Goal: Information Seeking & Learning: Find specific fact

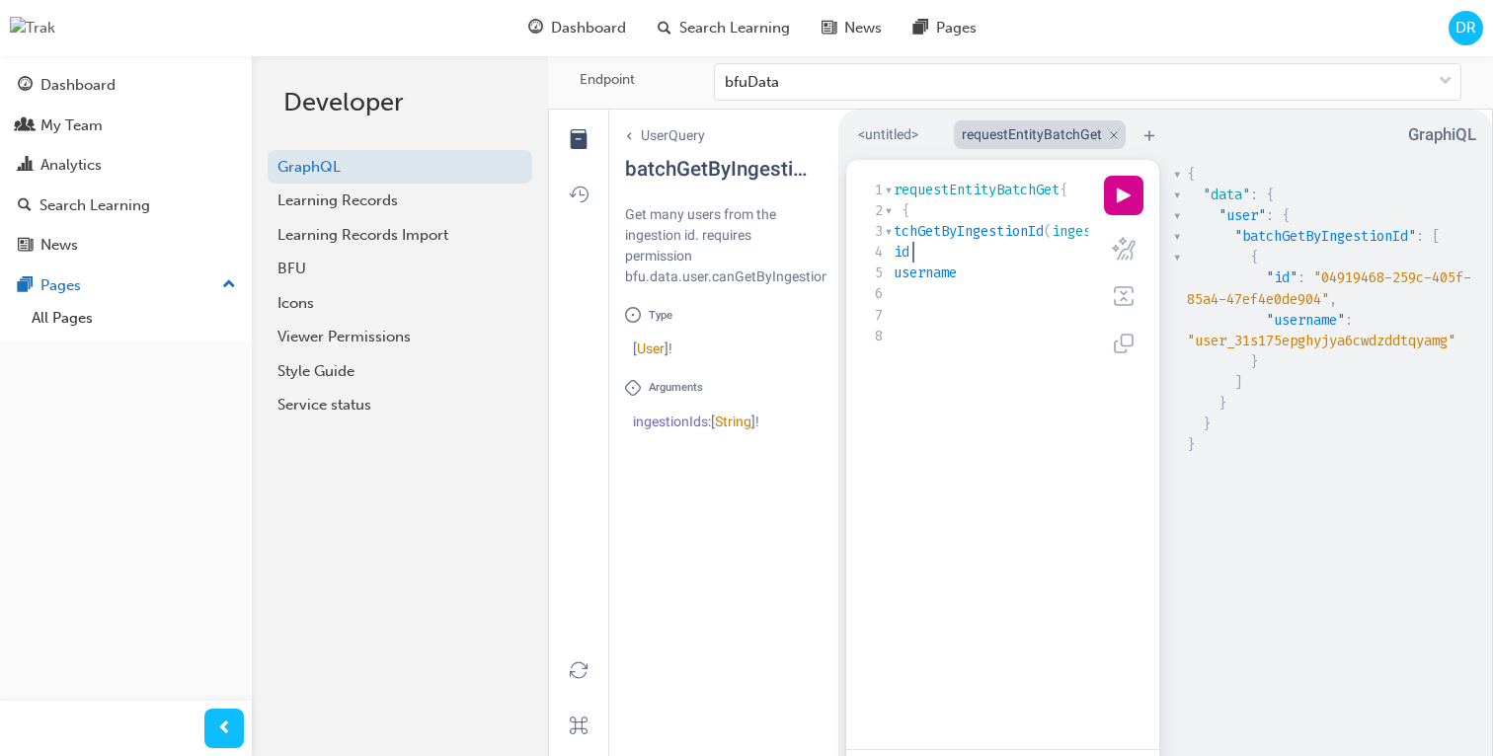
scroll to position [0, 52]
click at [1017, 263] on pre "id" at bounding box center [1174, 252] width 665 height 21
type textarea "query requestEntityBatchGet{ user { batchGetByIngestionId(ingestionIds: ["user_…"
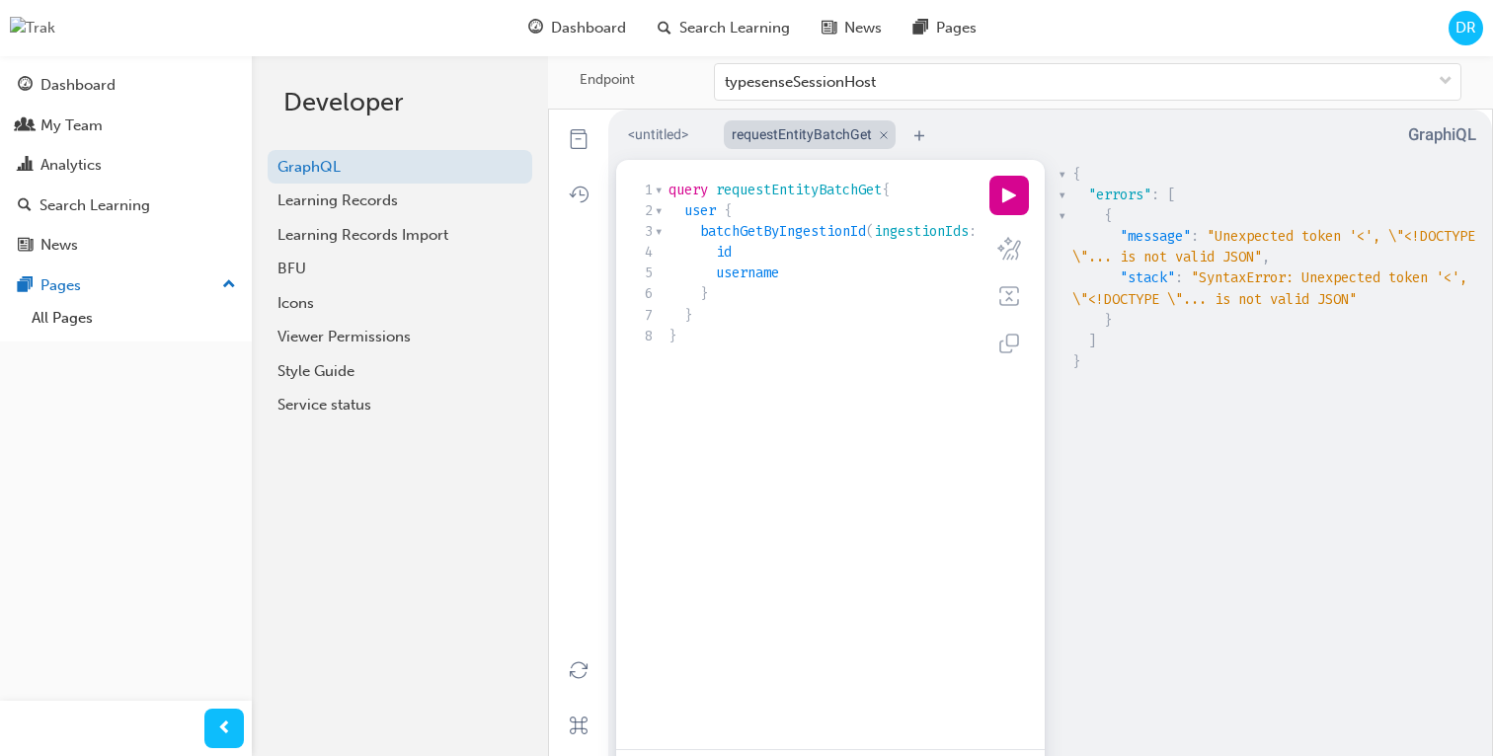
scroll to position [6, 0]
click at [857, 351] on div "xxxxxxxxxx 1 query requestEntityBatchGet { 2 user { 3 batchGetByIngestionId ( i…" at bounding box center [997, 263] width 665 height 175
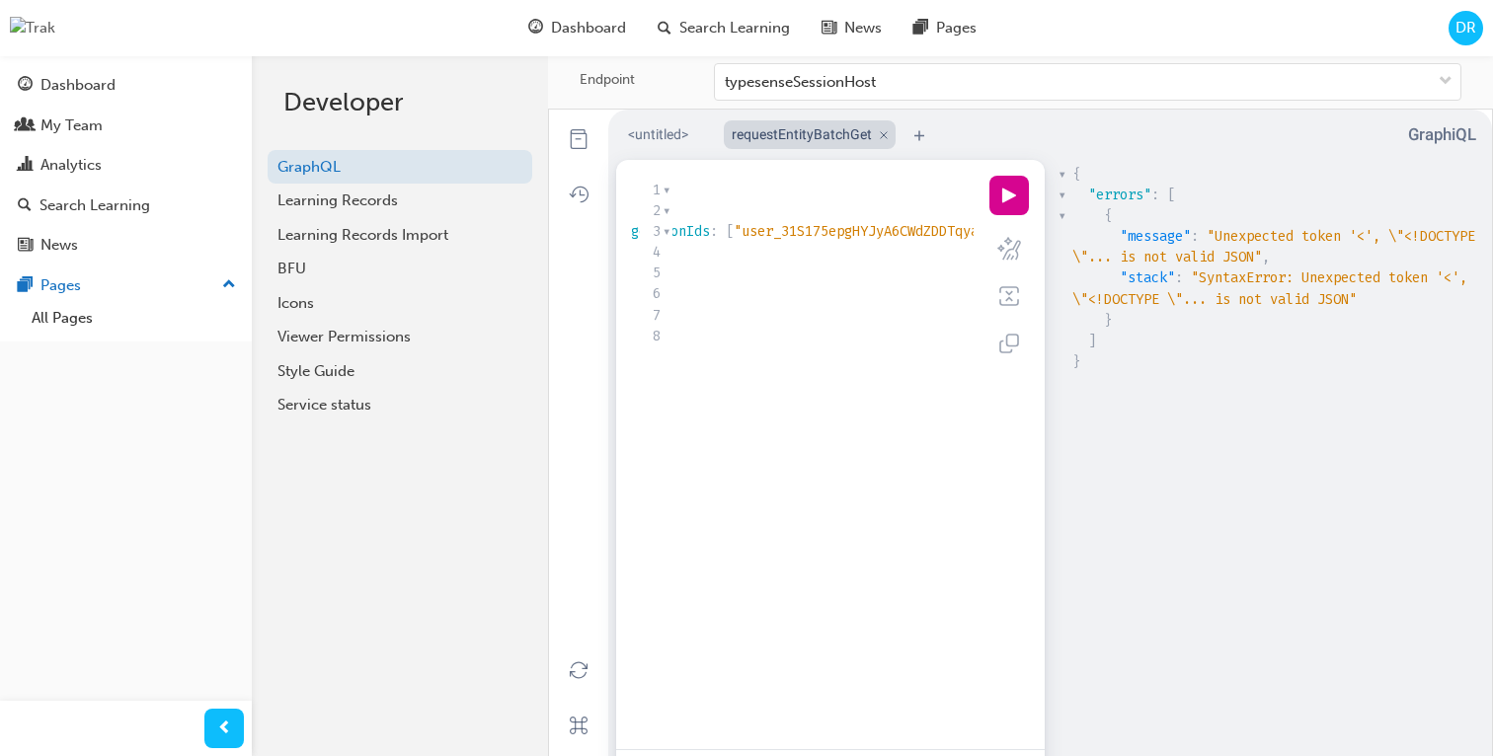
scroll to position [0, 297]
click at [1002, 211] on button "play icon" at bounding box center [1008, 195] width 39 height 39
click at [1083, 80] on div "typesenseSessionHost" at bounding box center [1073, 82] width 716 height 35
click at [727, 80] on input "Endpoint typesenseSessionHost" at bounding box center [726, 81] width 2 height 17
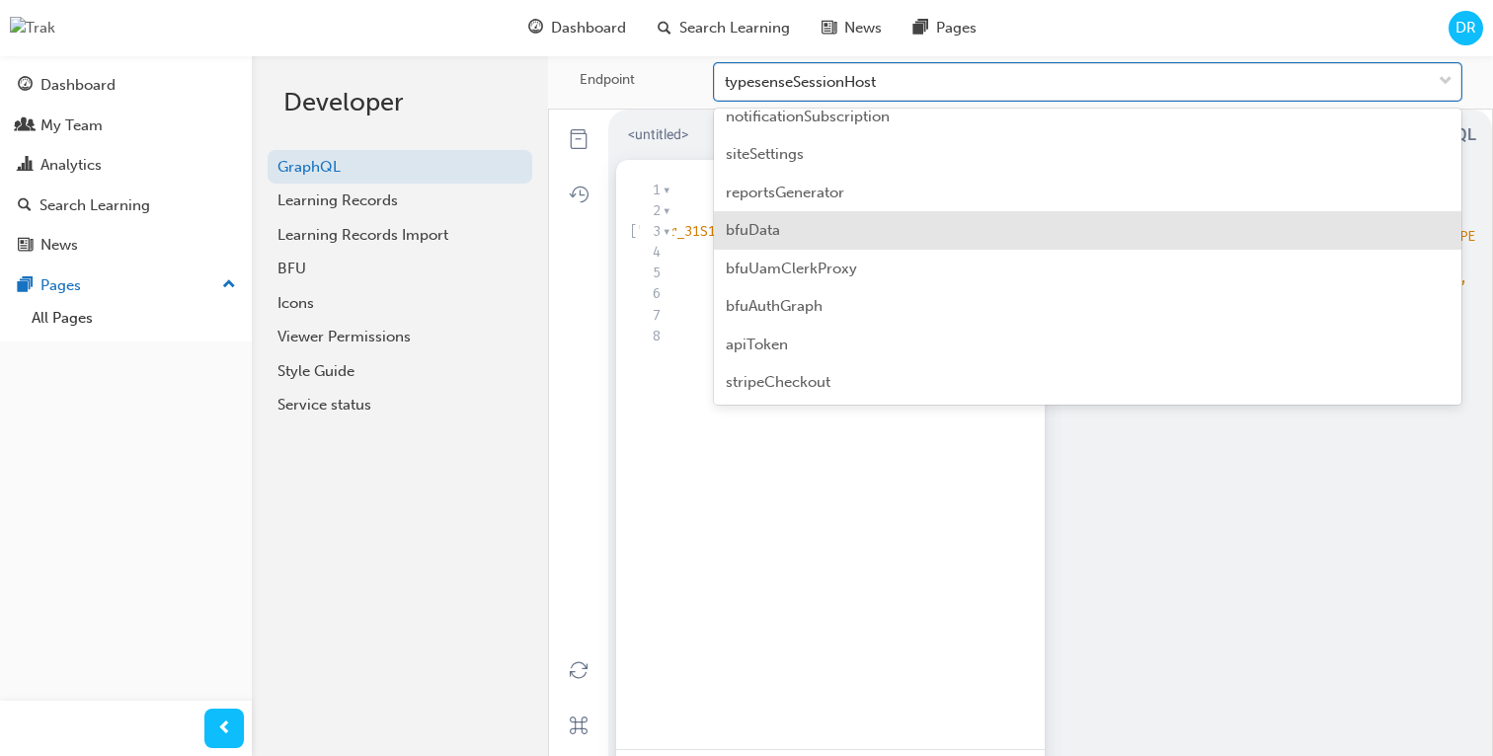
click at [850, 226] on div "bfuData" at bounding box center [1087, 230] width 747 height 39
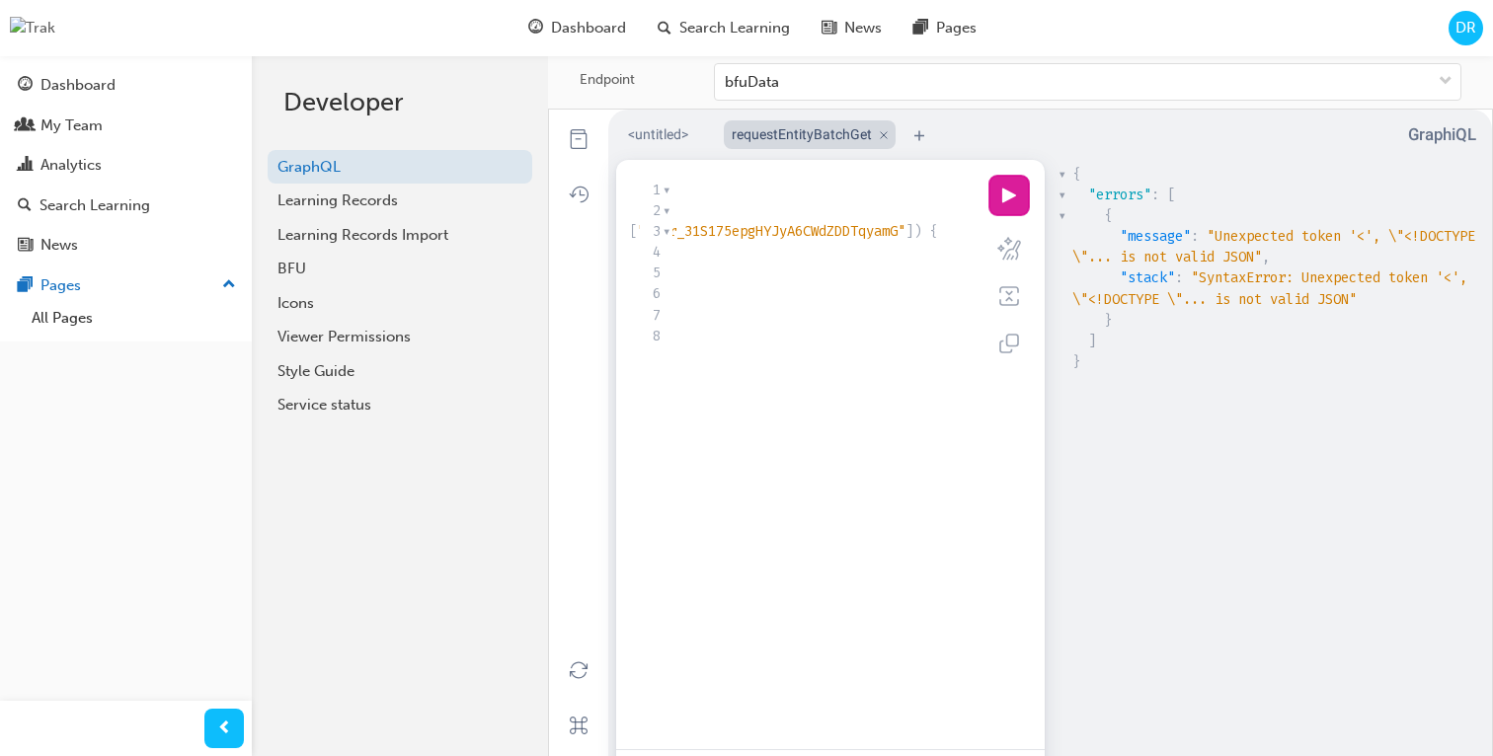
click at [1014, 215] on button "play icon" at bounding box center [1008, 195] width 39 height 39
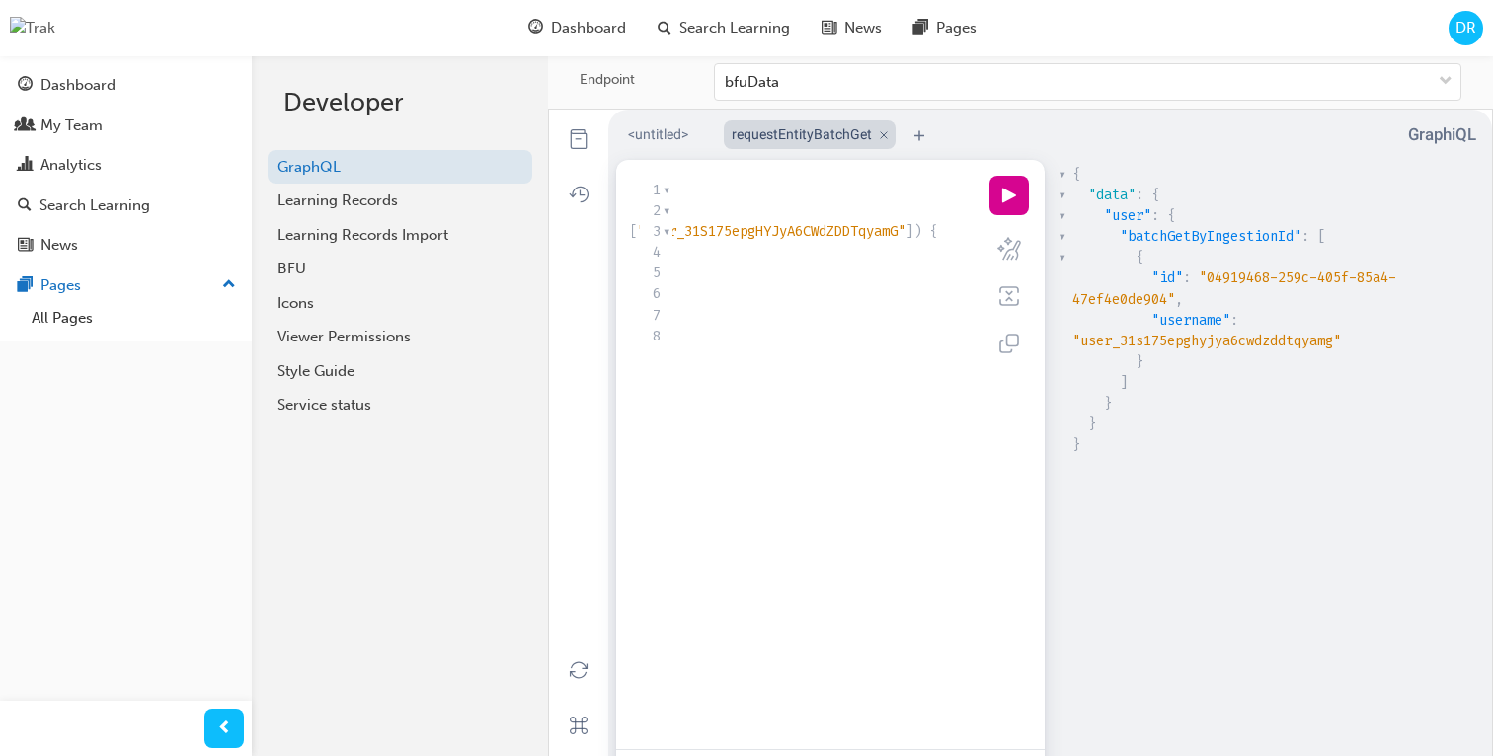
click at [1330, 352] on pre ""username" : "user_31s175epghyjya6cwdzddtqyamg"" at bounding box center [1276, 330] width 417 height 41
click at [1300, 351] on span ""user_31s175epghyjya6cwdzddtqyamg"" at bounding box center [1206, 341] width 269 height 19
type textarea "user_31s175epghyjya6cwdzddtqyamg"
click at [1300, 351] on span ""user_31s175epghyjya6cwdzddtqyamg"" at bounding box center [1206, 341] width 269 height 19
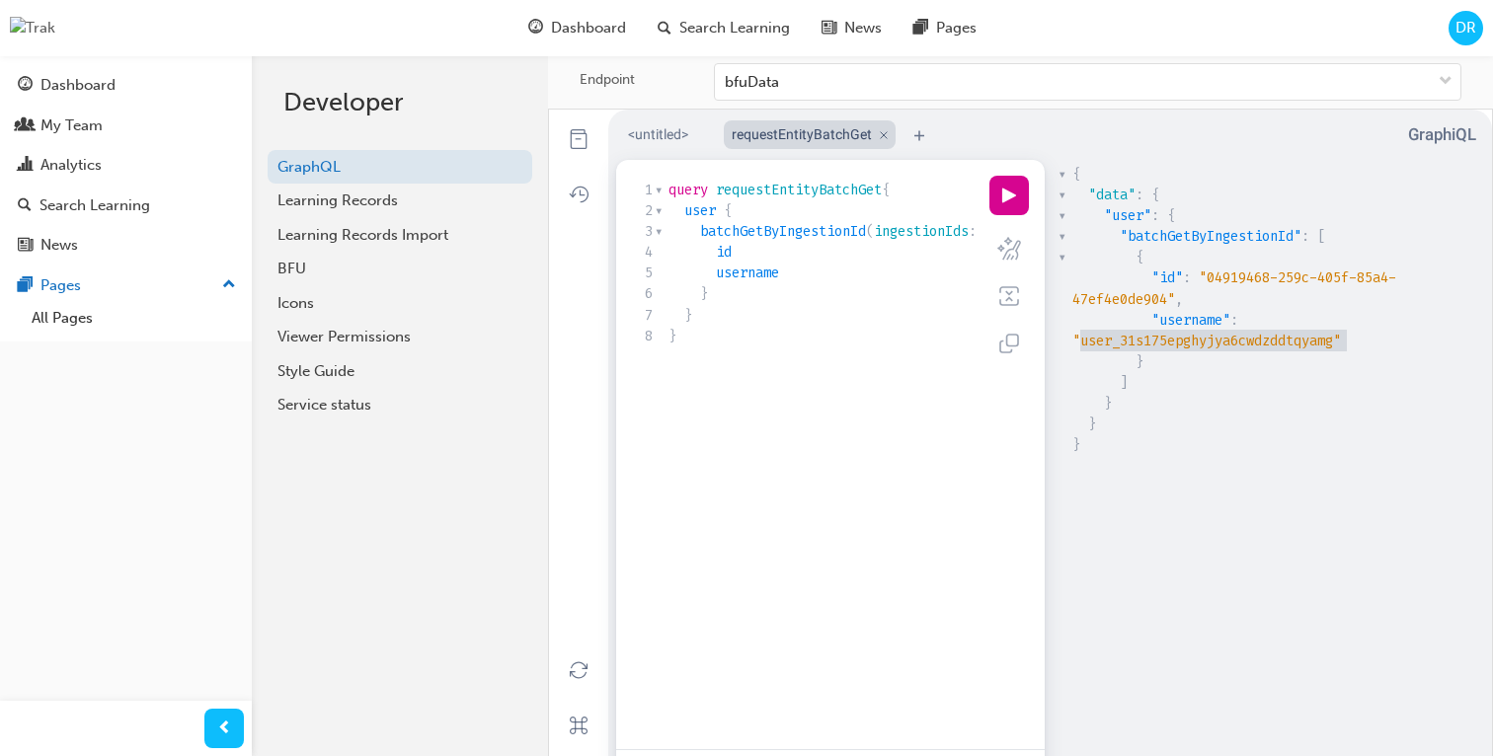
click at [771, 241] on span "batchGetByIngestionId" at bounding box center [783, 231] width 166 height 19
type textarea "batchGetByIngestionId"
click at [771, 241] on span "batchGetByIngestionId" at bounding box center [783, 231] width 166 height 19
click at [582, 146] on button "docs icon" at bounding box center [578, 139] width 43 height 43
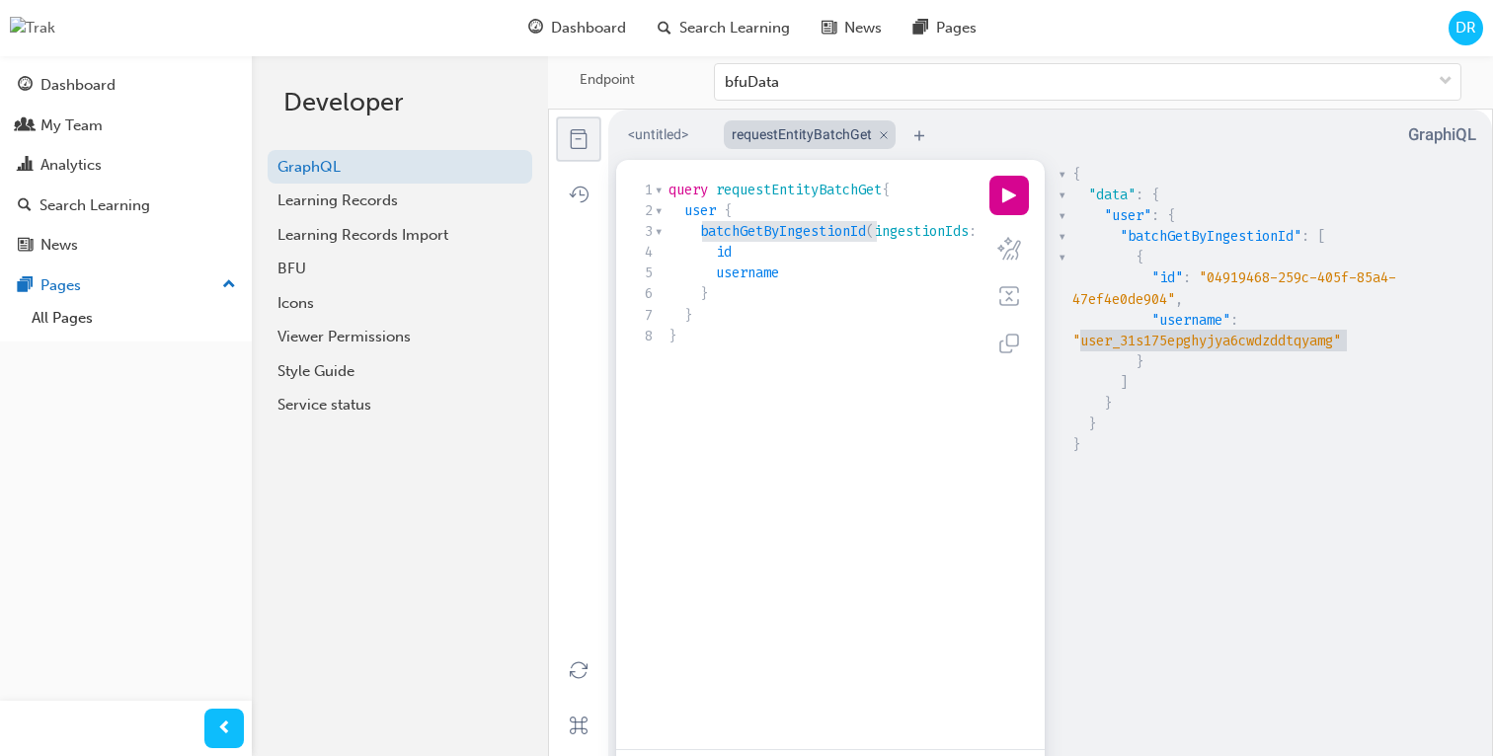
click at [591, 148] on button "docs icon" at bounding box center [578, 139] width 43 height 43
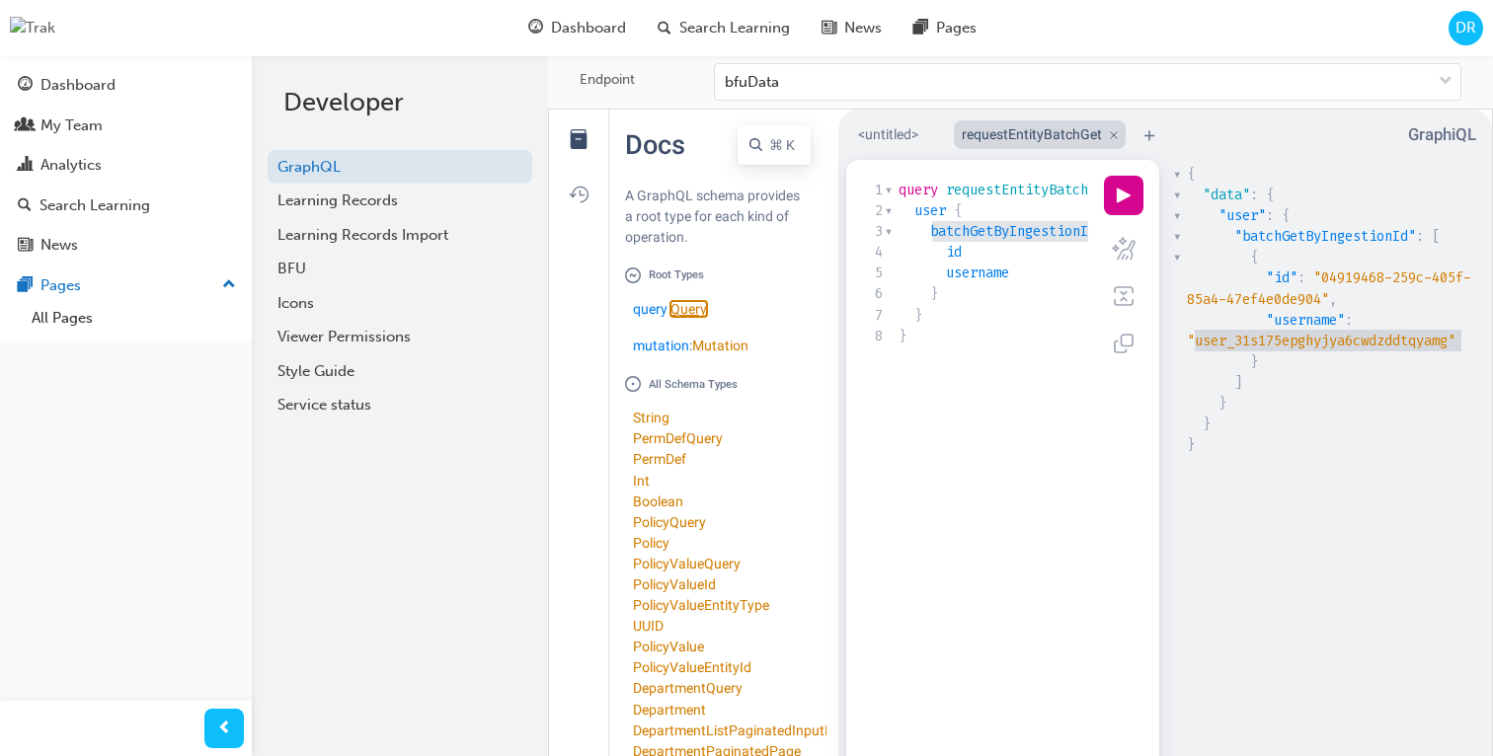
click at [688, 305] on link "Query" at bounding box center [688, 309] width 37 height 16
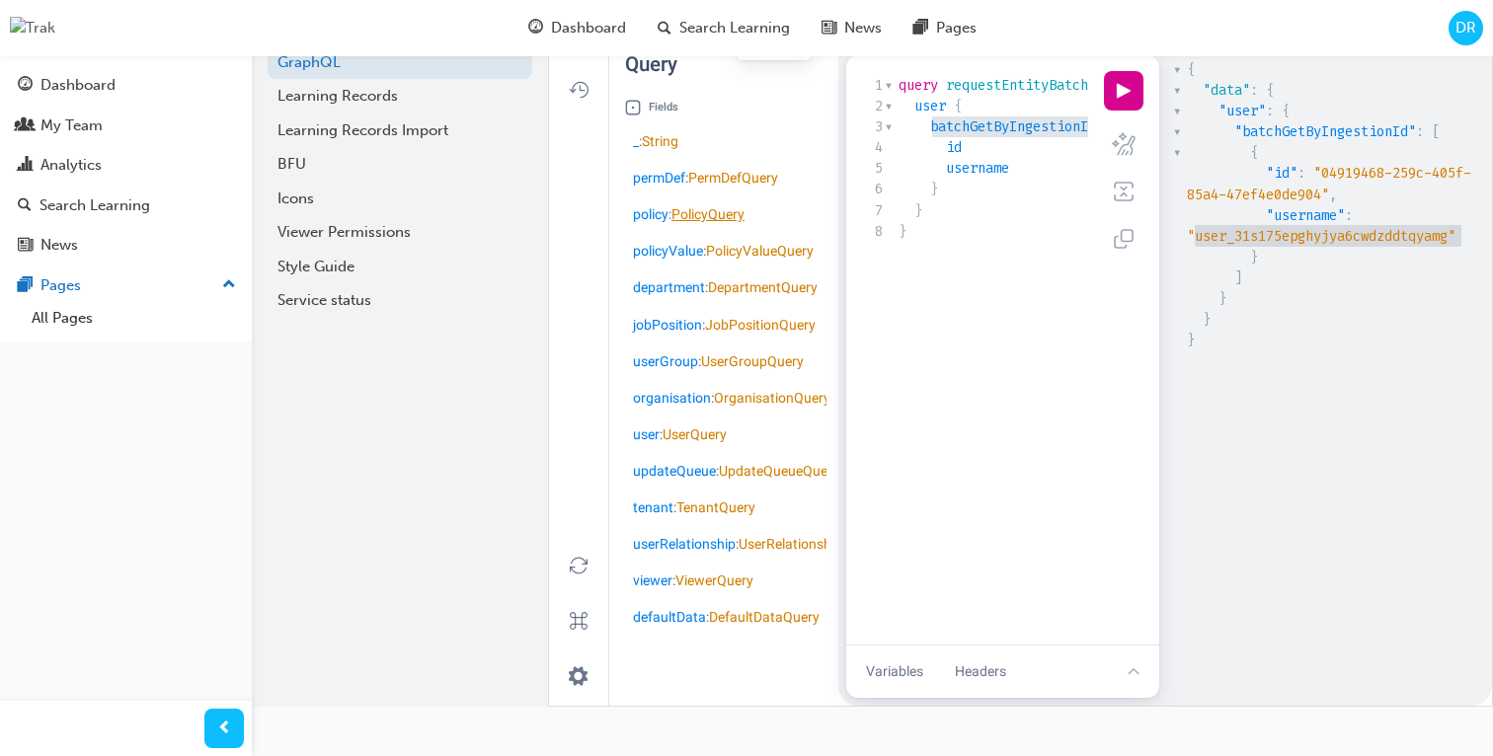
scroll to position [114, 0]
click at [689, 442] on link "UserQuery" at bounding box center [695, 435] width 64 height 16
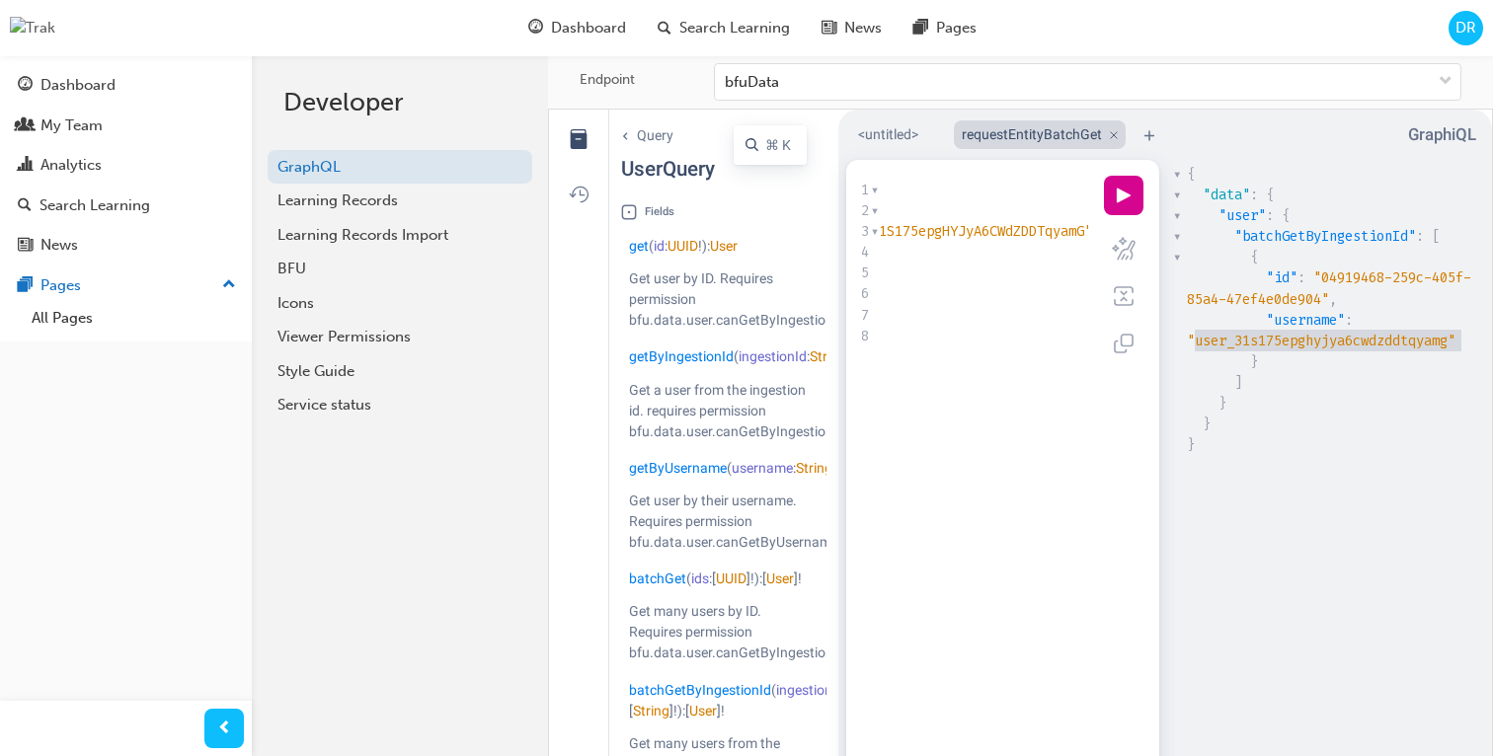
scroll to position [0, 399]
click at [1004, 241] on span ""user_31S175epgHYJyA6CWdZDDTqyamG"" at bounding box center [958, 231] width 269 height 19
type textarea "user_31S175epgHYJyA6CWdZDDTqyamG"
click at [1004, 241] on span ""user_31S175epgHYJyA6CWdZDDTqyamG"" at bounding box center [914, 231] width 269 height 19
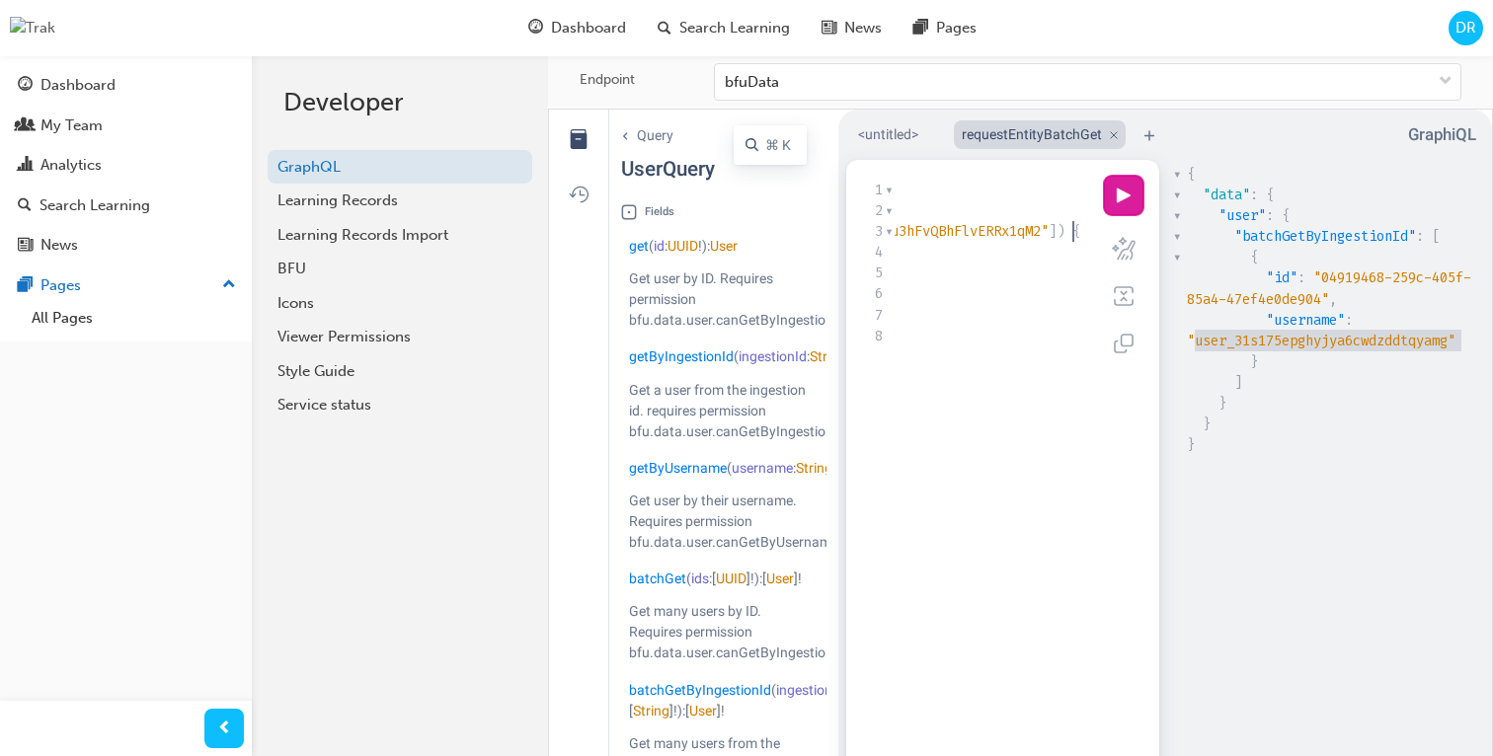
click at [1128, 209] on button "play icon" at bounding box center [1123, 195] width 39 height 39
click at [1328, 414] on pre "}" at bounding box center [1333, 403] width 301 height 21
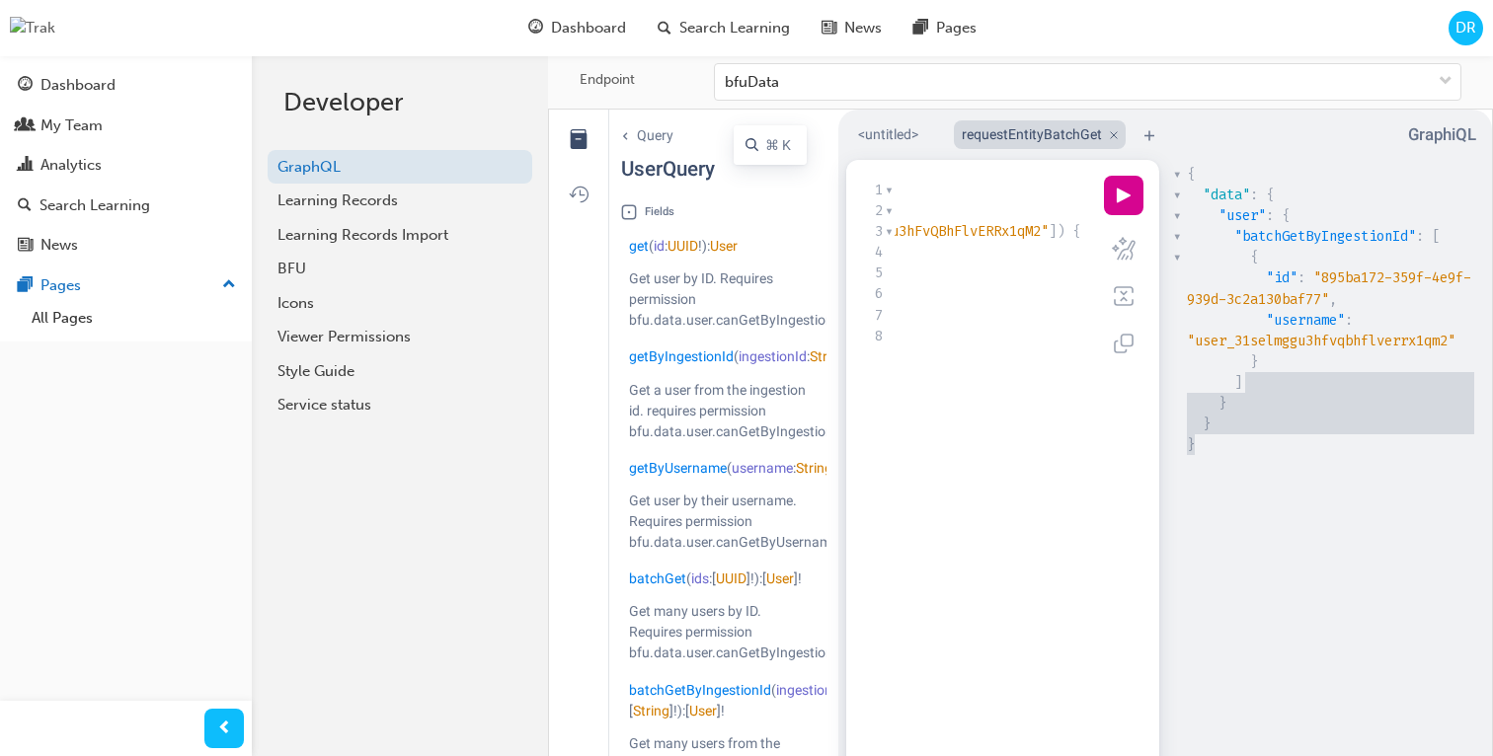
type textarea "ame": "user_31selmggu3hfvqbhflverrx1qm2" } ] } } }"
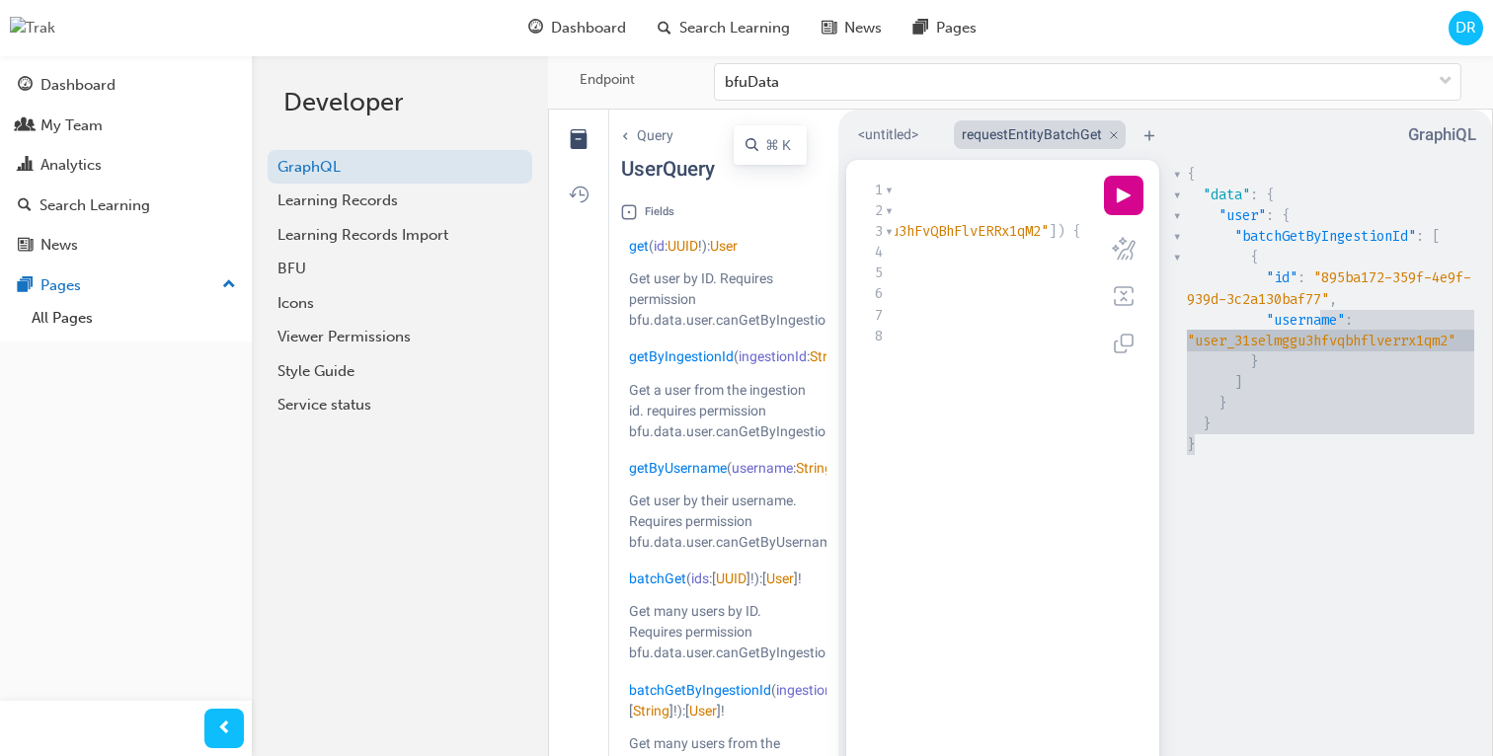
drag, startPoint x: 1356, startPoint y: 452, endPoint x: 1306, endPoint y: 335, distance: 127.5
click at [1306, 335] on div "{ "data" : { "user" : { "batchGetByIngestionId" : [ { "id" : "895ba172-359f-4e9…" at bounding box center [1333, 309] width 301 height 291
click at [1306, 330] on span ""username"" at bounding box center [1305, 320] width 79 height 19
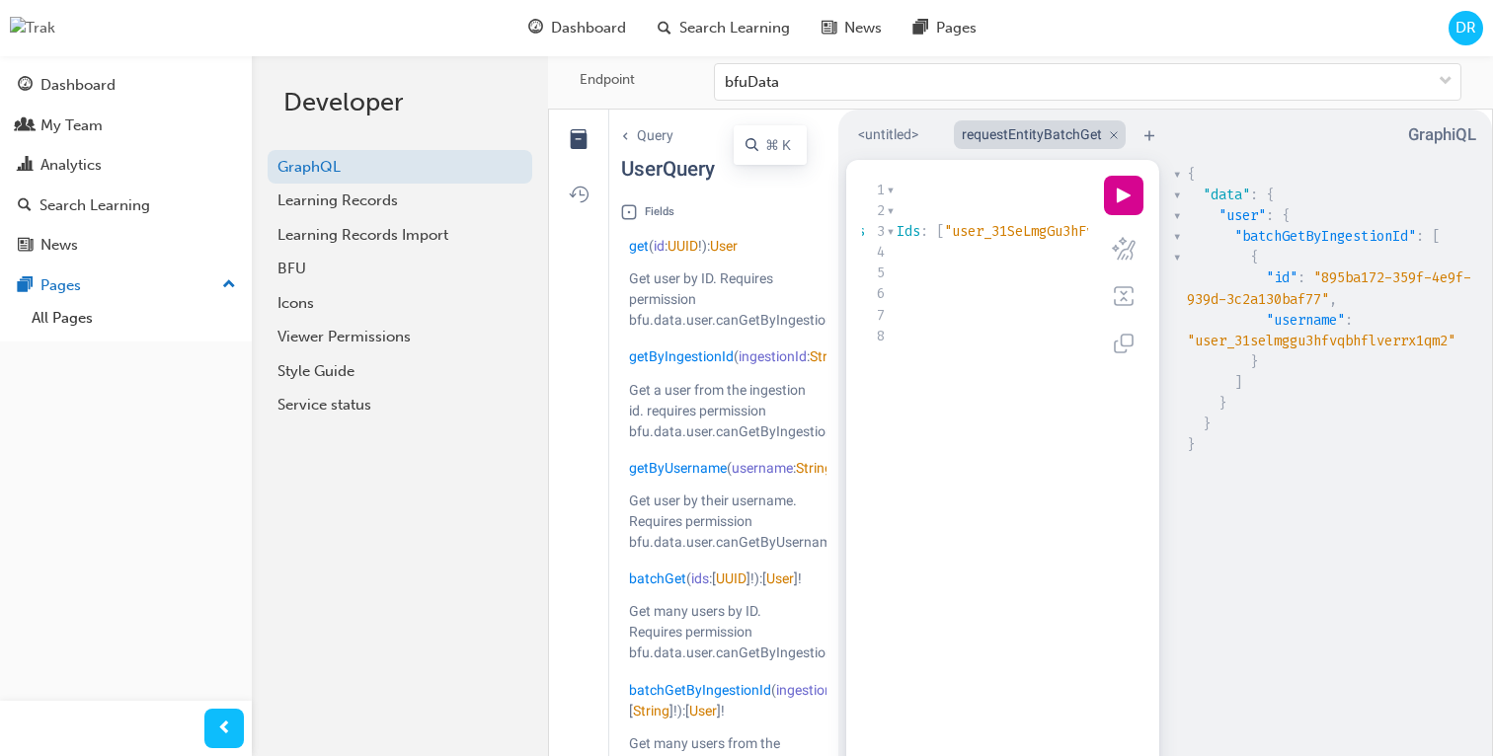
scroll to position [0, 280]
click at [1031, 242] on pre "batchGetByIngestionId ( ingestionIds : [ "user_31SeLmgGu3hFvQBhFlvERRx1qM2" ]) {" at bounding box center [948, 231] width 665 height 21
type textarea "user_31SeLmgGu3hFvQBhFlvERRx1qM2"
click at [1031, 242] on pre "batchGetByIngestionId ( ingestionIds : [ "user_31SeLmgGu3hFvQBhFlvERRx1qM2" ]) {" at bounding box center [948, 231] width 665 height 21
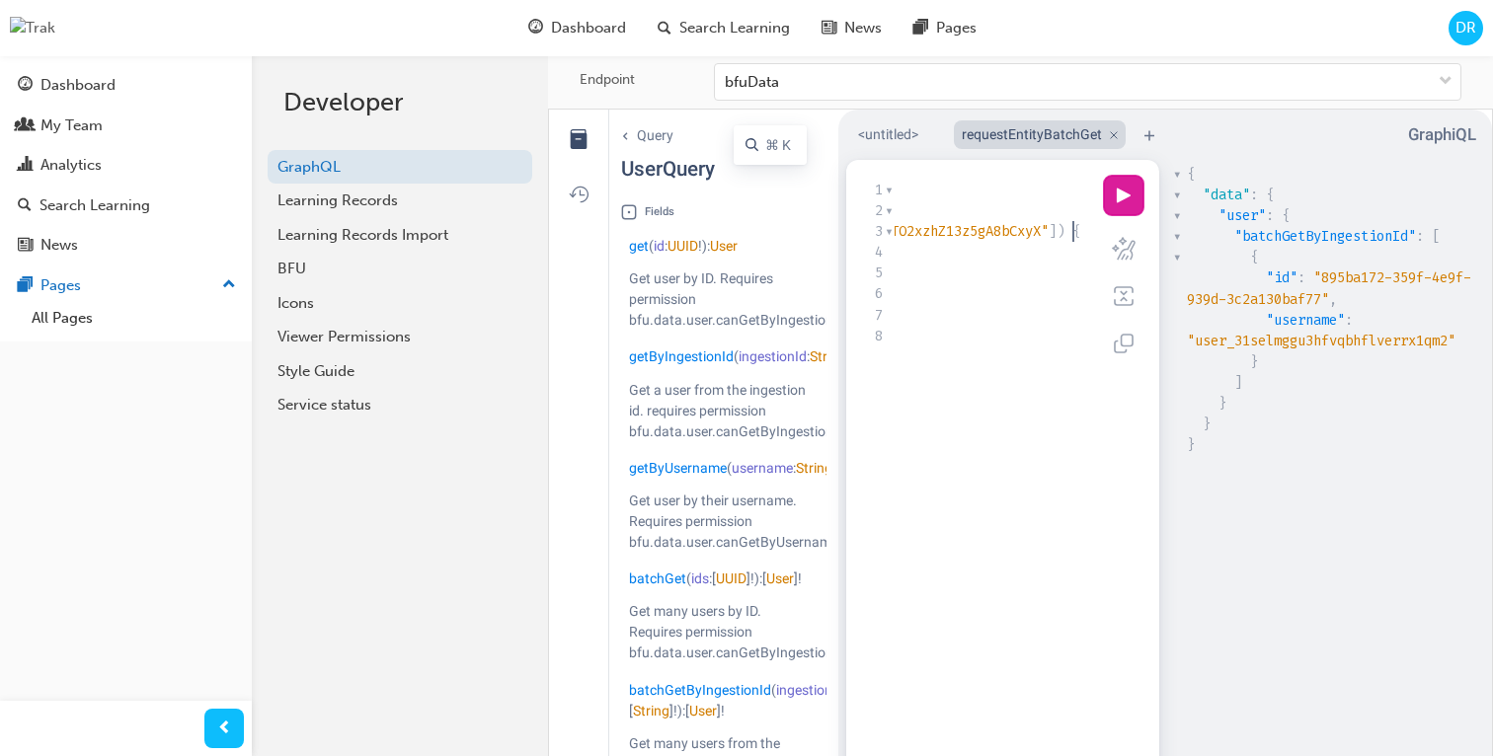
click at [1107, 215] on button "play icon" at bounding box center [1123, 195] width 39 height 39
click at [1259, 372] on pre "}" at bounding box center [1333, 362] width 301 height 21
click at [1283, 368] on pre "}" at bounding box center [1333, 362] width 301 height 21
type textarea "}"
click at [1283, 368] on pre "}" at bounding box center [1333, 362] width 301 height 21
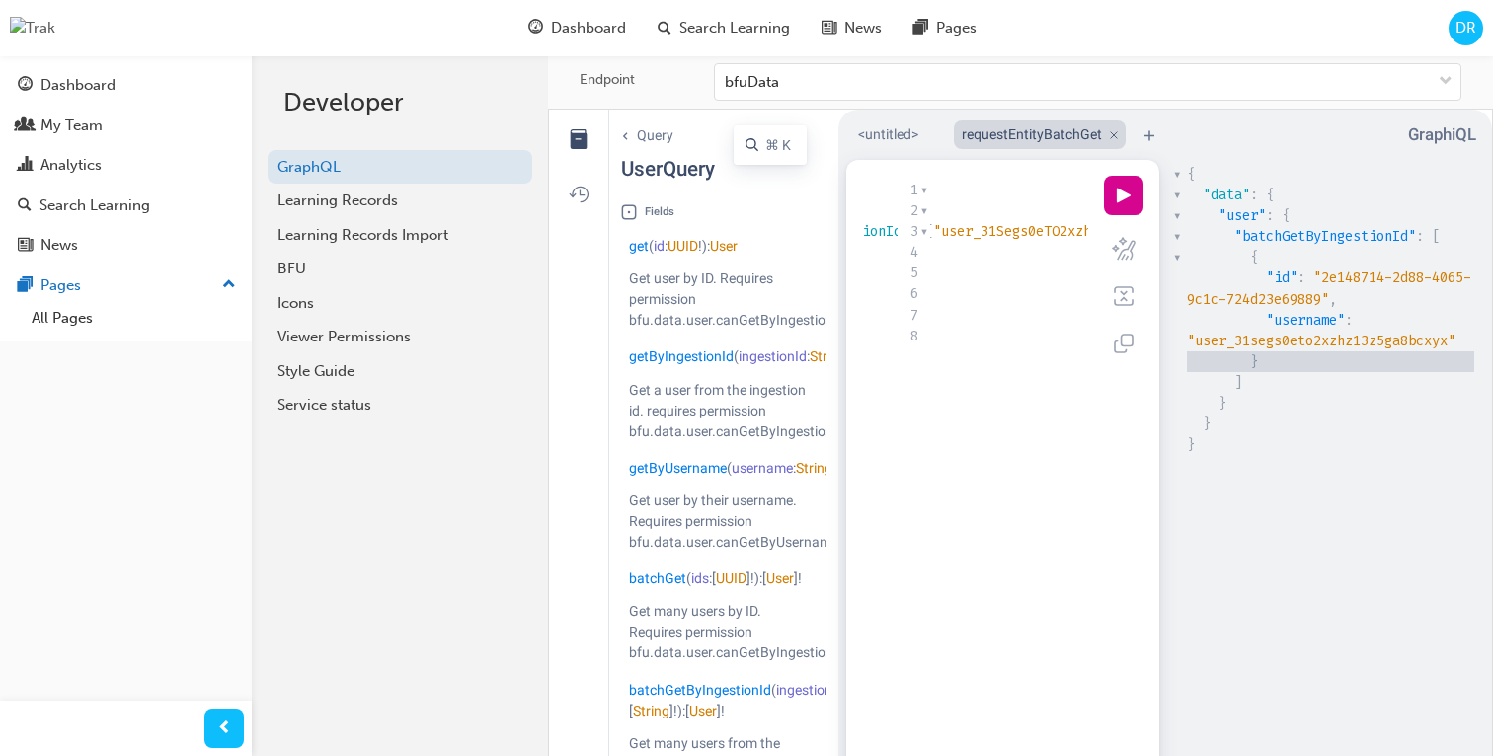
scroll to position [0, 328]
click at [1015, 236] on pre "batchGetByIngestionId ( ingestionIds : [ "user_31Segs0eTO2xzhZ13z5gA8bCxyX" ]) {" at bounding box center [850, 231] width 665 height 21
type textarea "{"
click at [1015, 236] on pre "batchGetByIngestionId ( ingestionIds : [ "user_31Segs0eTO2xzhZ13z5gA8bCxyX" ]) {" at bounding box center [1174, 231] width 665 height 21
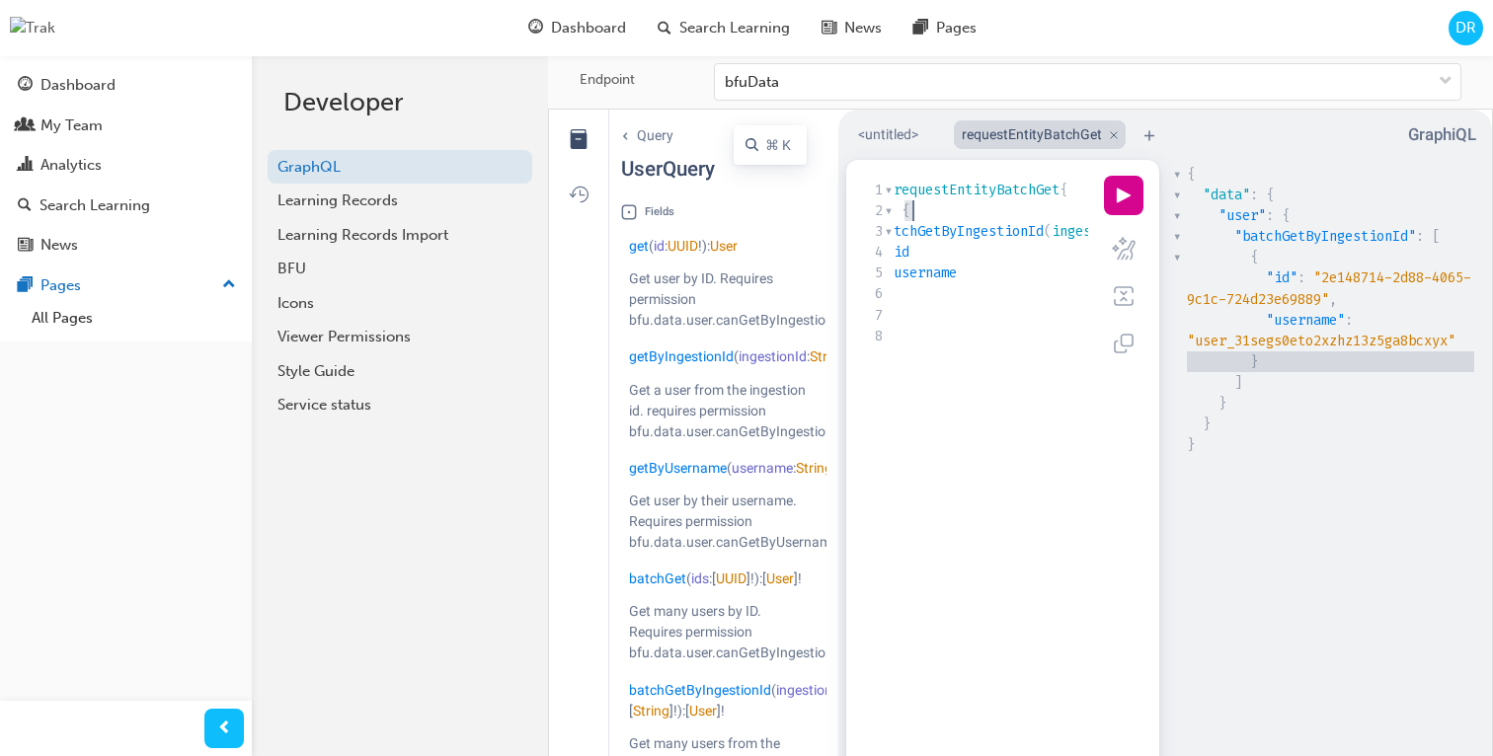
click at [1022, 241] on span "batchGetByIngestionId" at bounding box center [961, 231] width 166 height 19
click at [1022, 241] on span ""user_31Segs0eTO2xzhZ13z5gA8bCxyX"" at bounding box center [994, 231] width 269 height 19
type textarea "user_31Segs0eTO2xzhZ13z5gA8bCxyX"
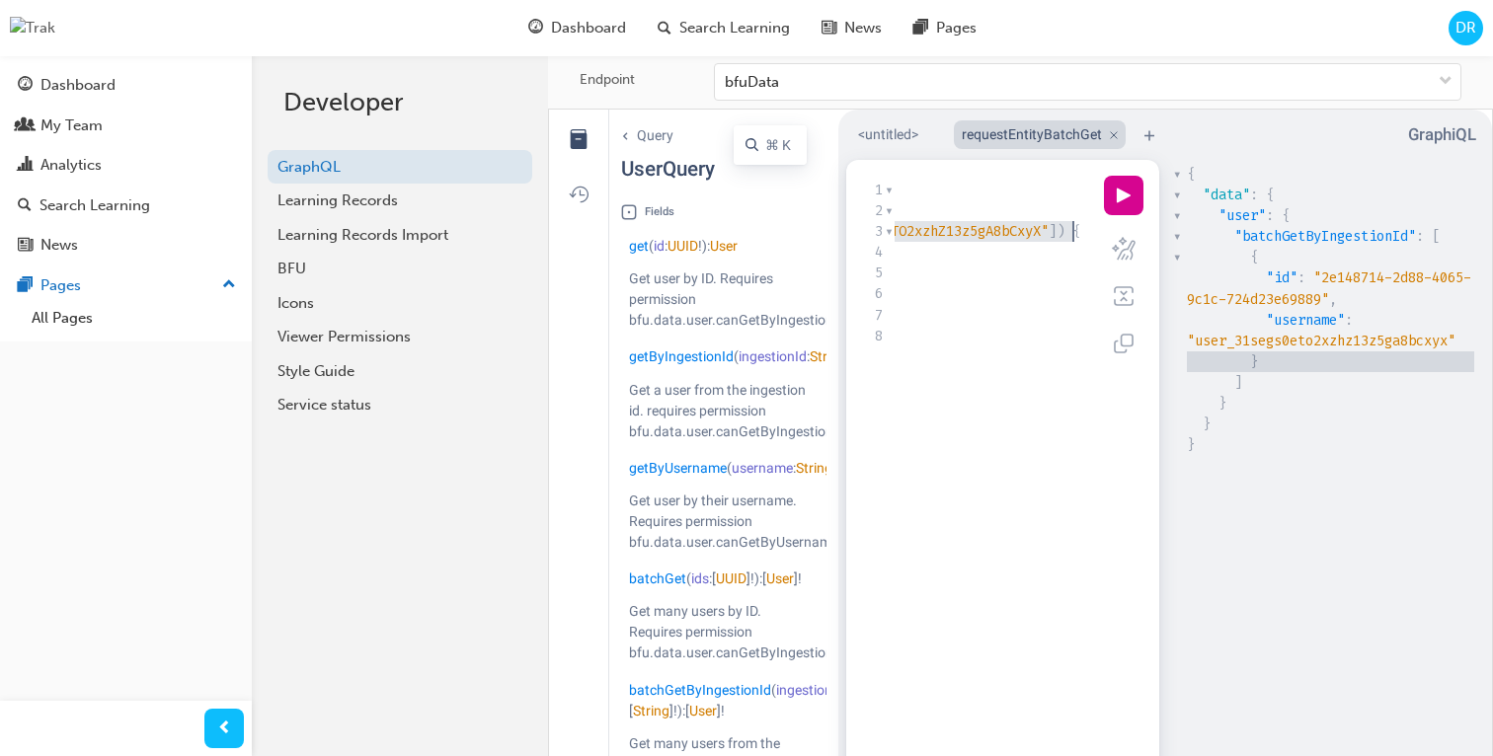
click at [1022, 241] on span ""user_31Segs0eTO2xzhZ13z5gA8bCxyX"" at bounding box center [914, 231] width 269 height 19
click at [1132, 203] on button "play icon" at bounding box center [1123, 195] width 39 height 39
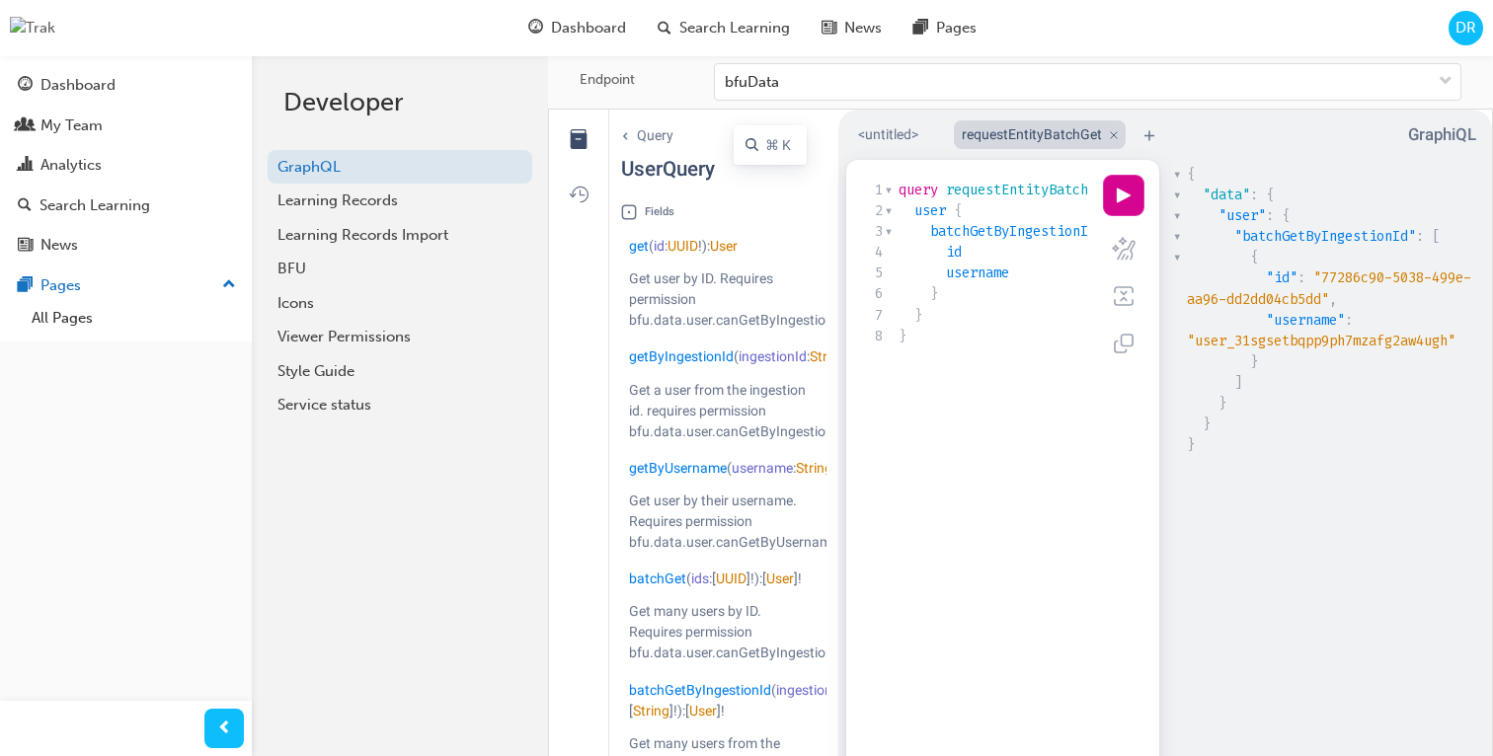
scroll to position [0, 0]
click at [862, 364] on link "User" at bounding box center [876, 357] width 28 height 16
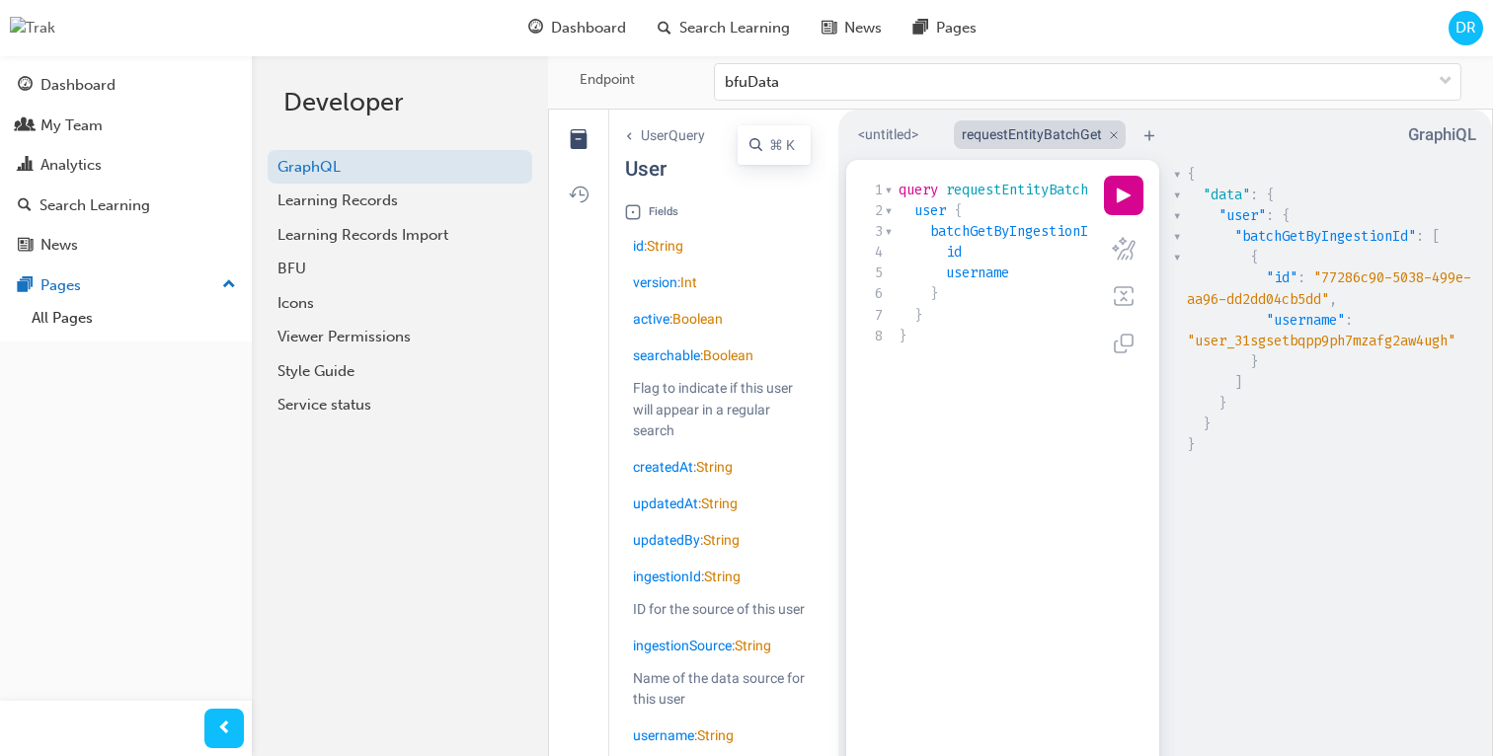
scroll to position [1, 0]
